Goal: Task Accomplishment & Management: Complete application form

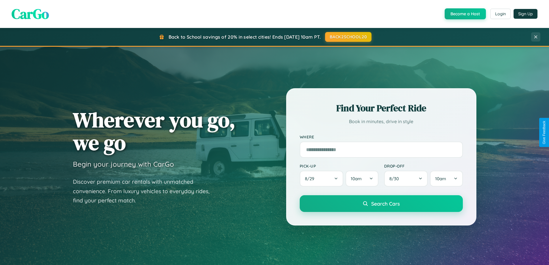
scroll to position [397, 0]
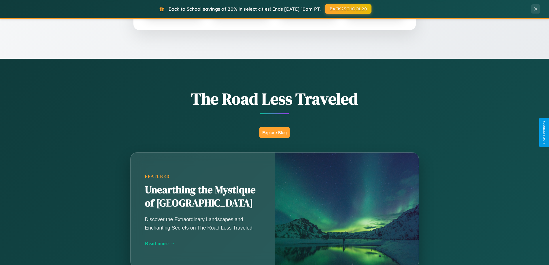
click at [274, 132] on button "Explore Blog" at bounding box center [274, 132] width 30 height 11
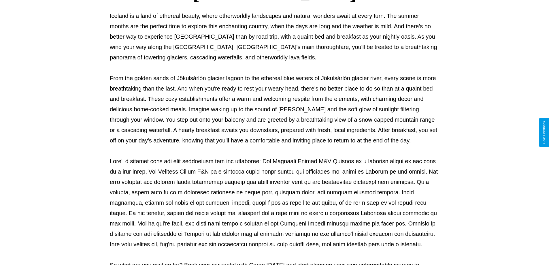
scroll to position [186, 0]
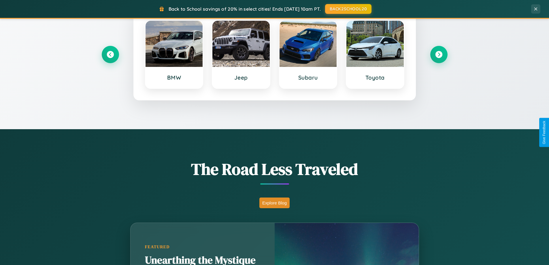
scroll to position [248, 0]
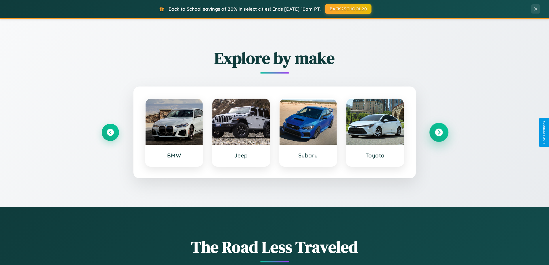
click at [439, 132] on icon at bounding box center [439, 133] width 8 height 8
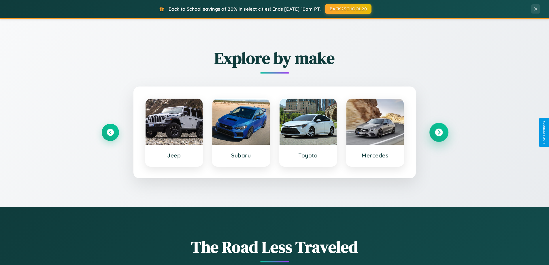
click at [439, 132] on icon at bounding box center [439, 133] width 8 height 8
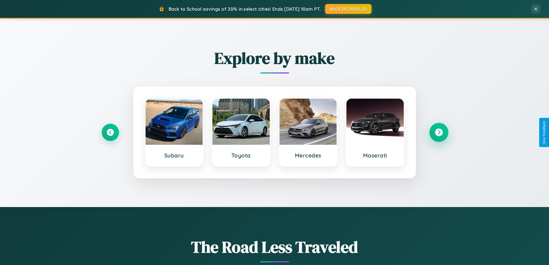
click at [439, 132] on icon at bounding box center [439, 133] width 8 height 8
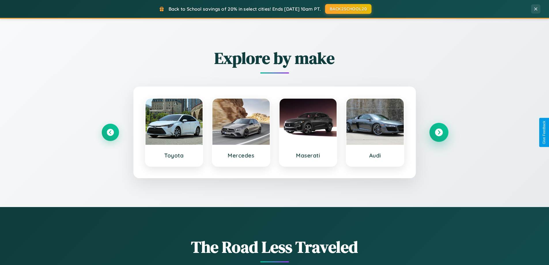
click at [439, 132] on icon at bounding box center [439, 133] width 8 height 8
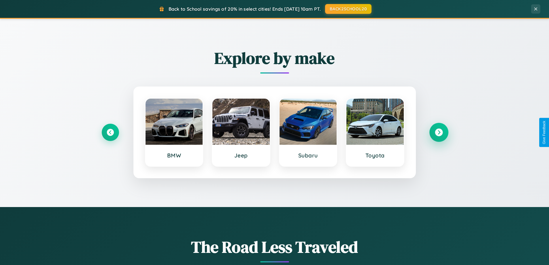
click at [439, 132] on icon at bounding box center [439, 133] width 8 height 8
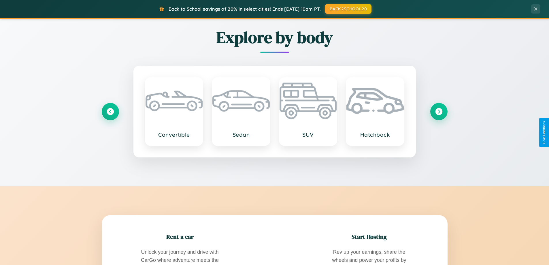
scroll to position [926, 0]
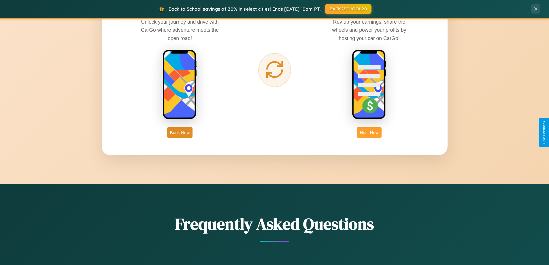
click at [369, 132] on button "Host Now" at bounding box center [369, 132] width 24 height 11
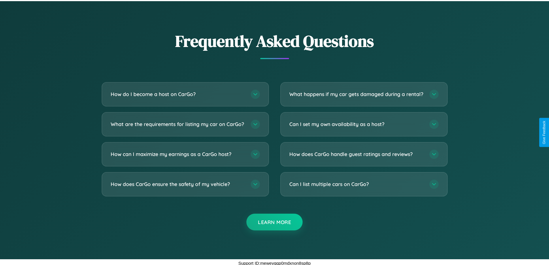
scroll to position [779, 0]
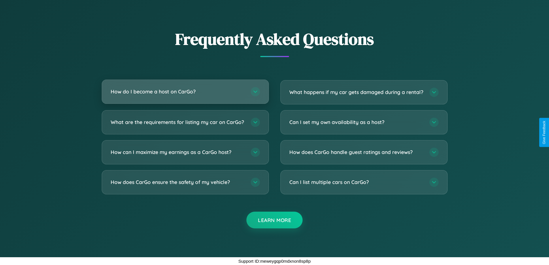
click at [185, 88] on h3 "How do I become a host on CarGo?" at bounding box center [178, 91] width 134 height 7
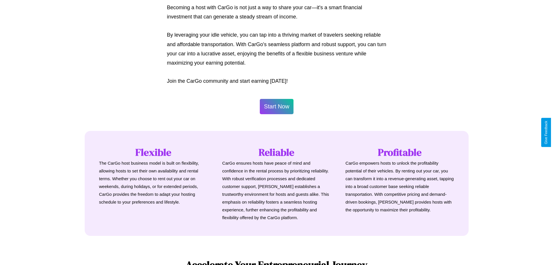
scroll to position [278, 0]
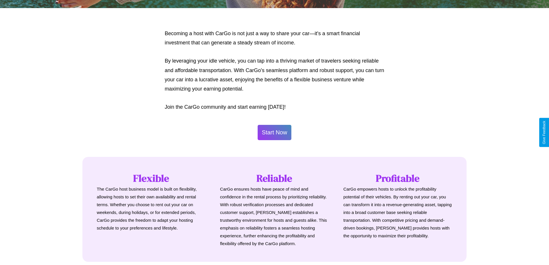
click at [274, 132] on button "Start Now" at bounding box center [275, 132] width 34 height 15
